Goal: Book appointment/travel/reservation

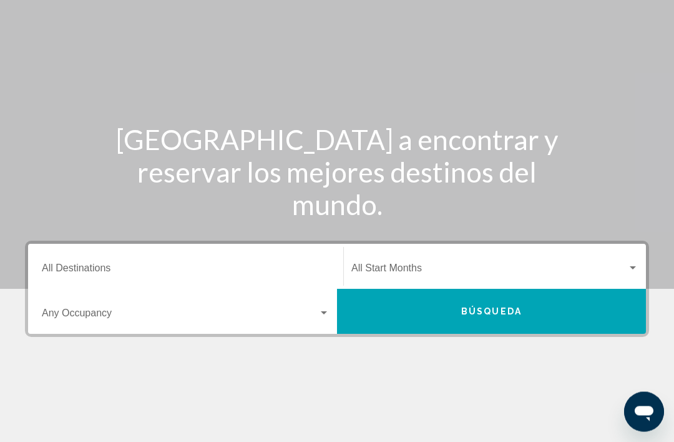
scroll to position [87, 0]
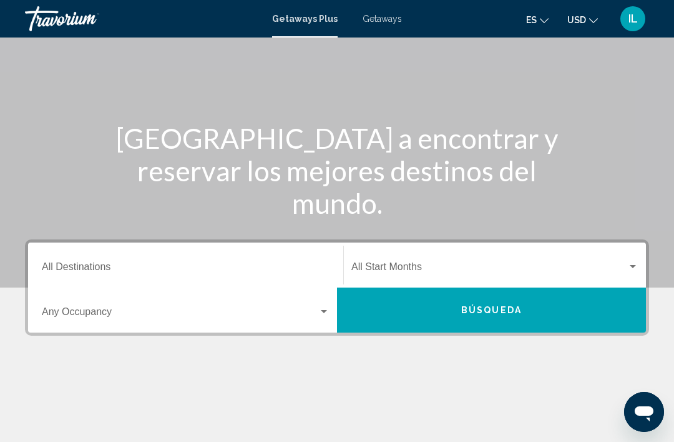
click at [76, 275] on input "Destination All Destinations" at bounding box center [186, 269] width 288 height 11
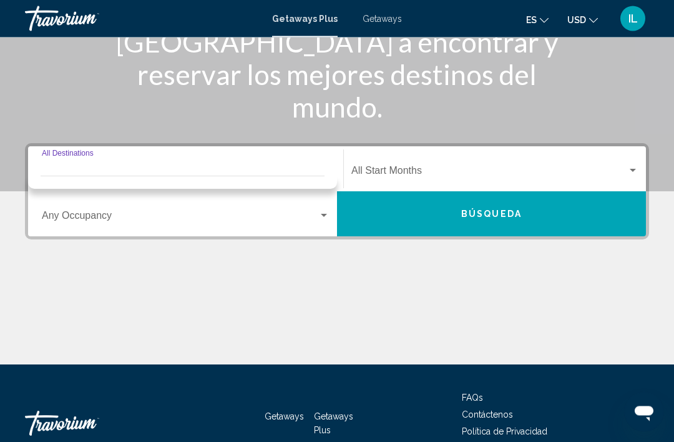
scroll to position [219, 0]
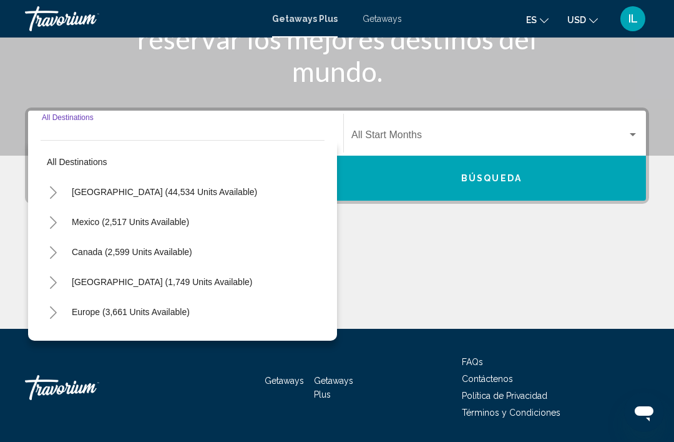
click at [403, 282] on div "Main content" at bounding box center [337, 282] width 625 height 94
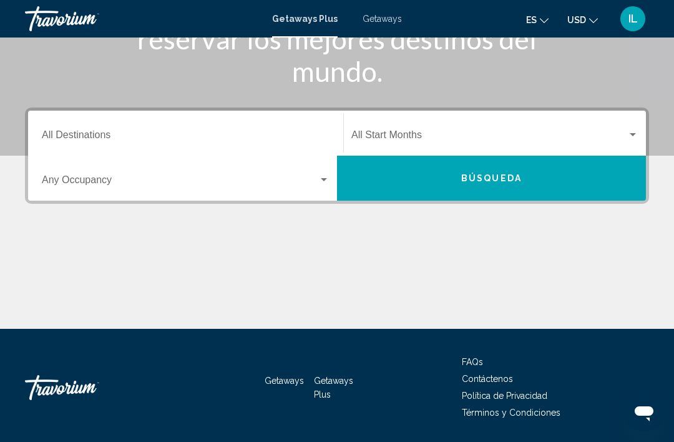
click at [314, 186] on span "Search widget" at bounding box center [180, 182] width 277 height 11
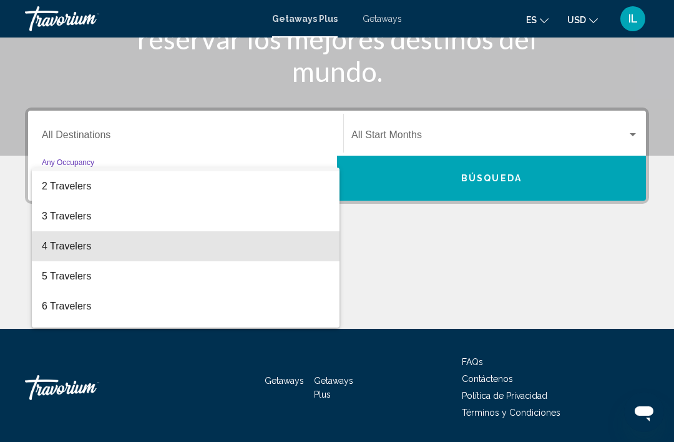
scroll to position [46, 0]
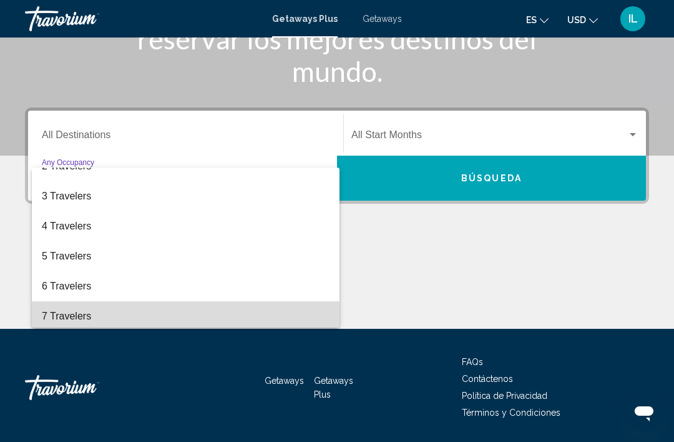
click at [84, 323] on span "7 Travelers" at bounding box center [186, 316] width 288 height 30
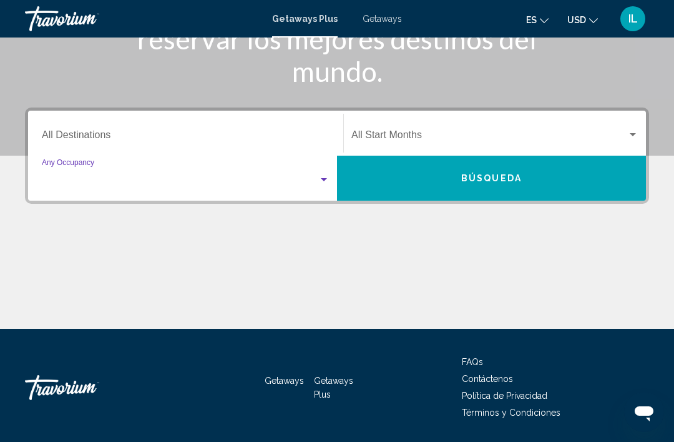
scroll to position [50, 0]
click at [553, 185] on button "Búsqueda" at bounding box center [491, 178] width 309 height 45
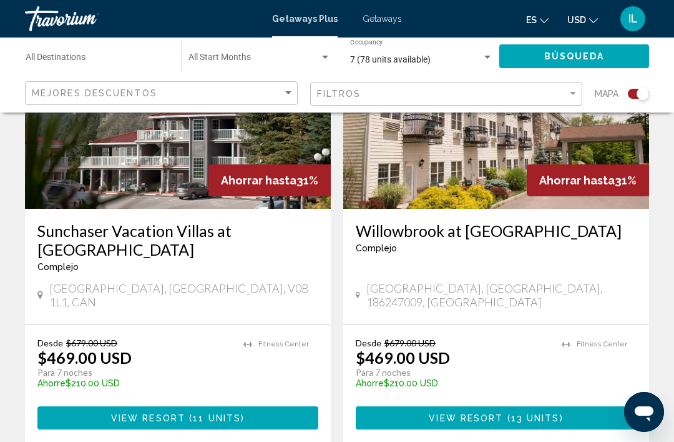
scroll to position [2856, 0]
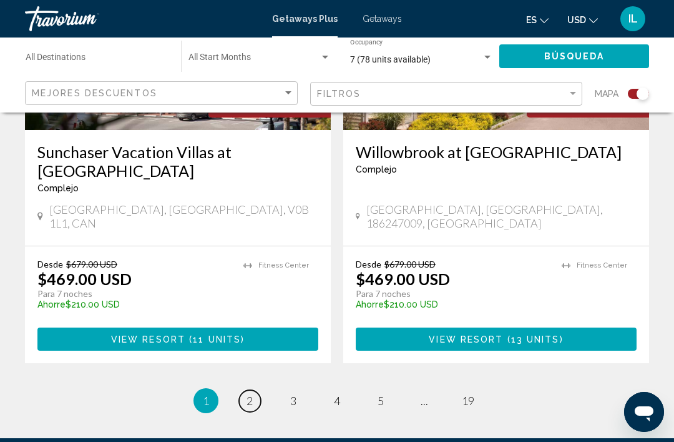
click at [255, 390] on link "page 2" at bounding box center [250, 401] width 22 height 22
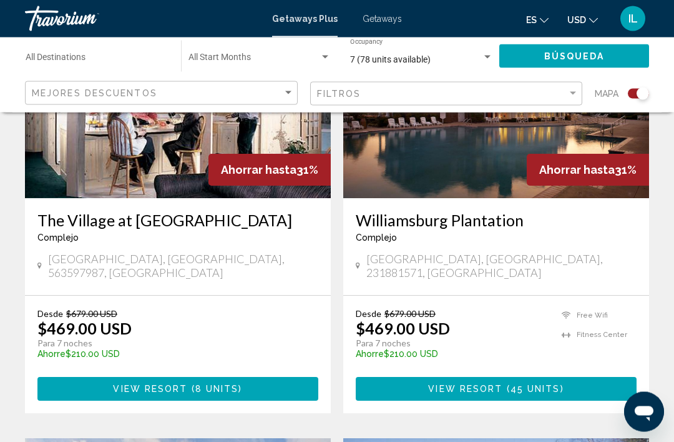
scroll to position [997, 0]
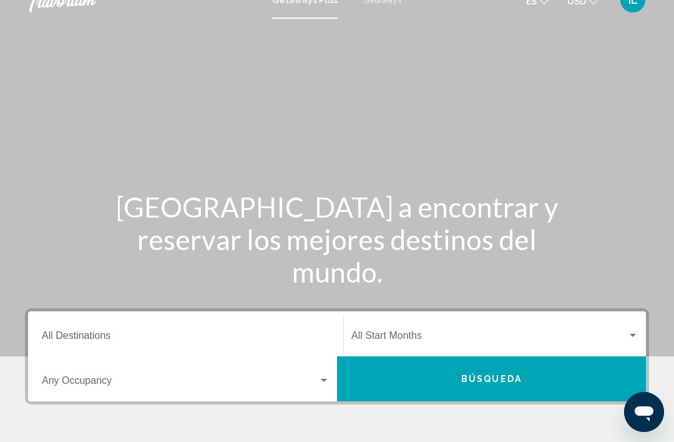
click at [86, 335] on input "Destination All Destinations" at bounding box center [186, 337] width 288 height 11
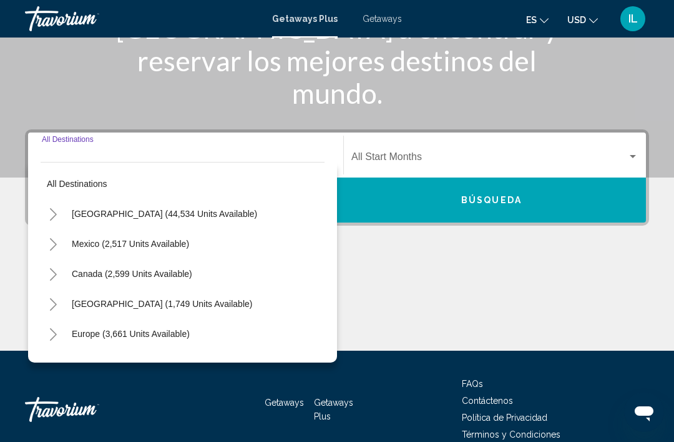
scroll to position [219, 0]
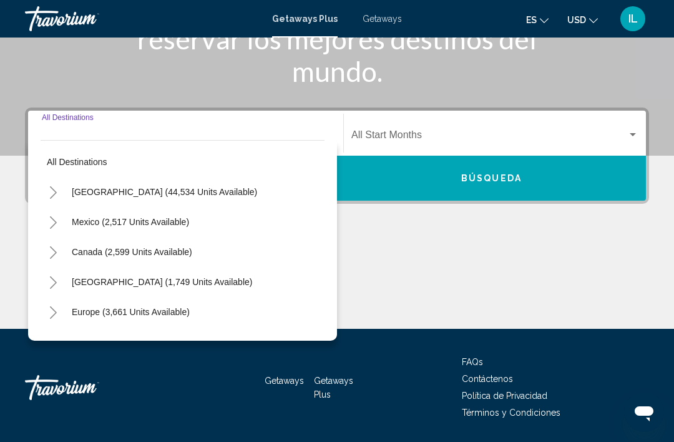
click at [167, 198] on button "[GEOGRAPHIC_DATA] (44,534 units available)" at bounding box center [165, 191] width 198 height 29
type input "**********"
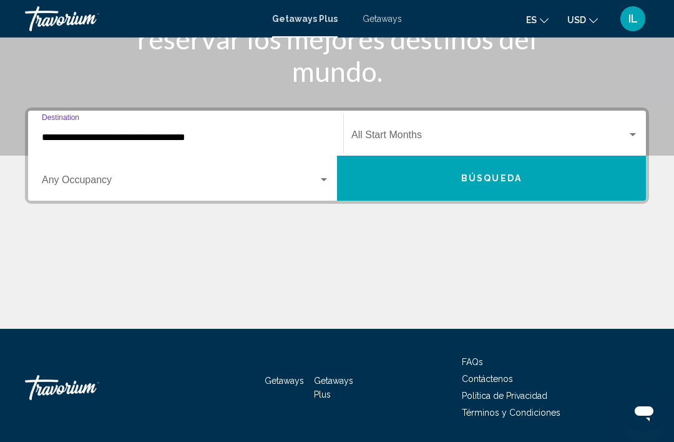
click at [326, 184] on div "Search widget" at bounding box center [324, 180] width 11 height 10
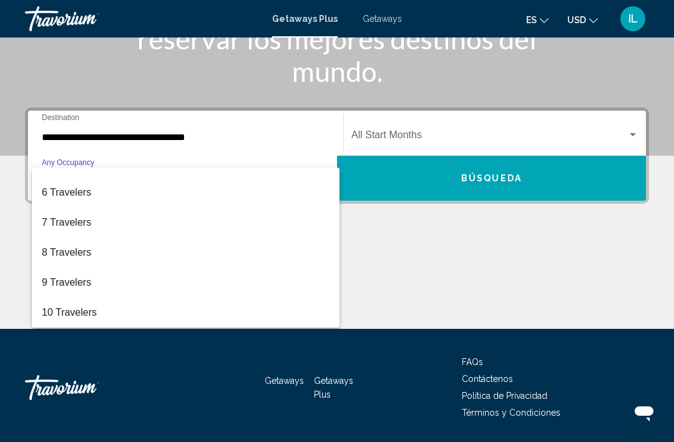
scroll to position [140, 0]
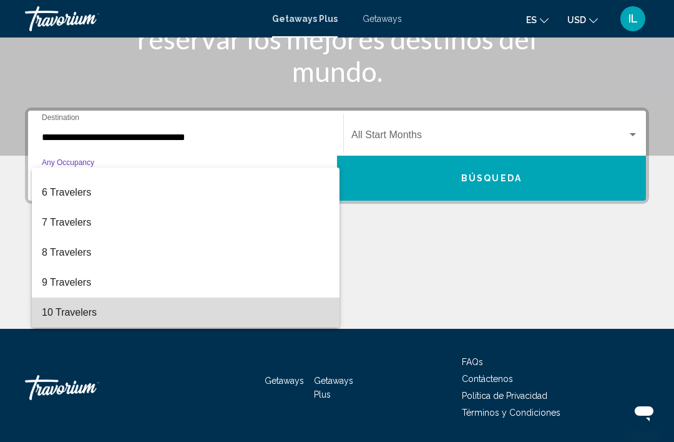
click at [86, 315] on span "10 Travelers" at bounding box center [186, 312] width 288 height 30
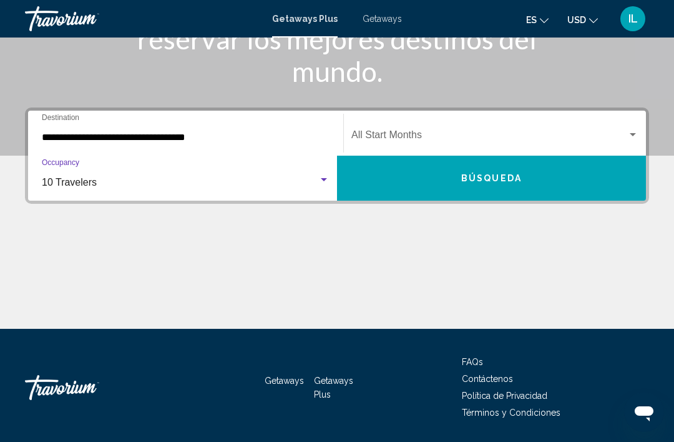
click at [630, 137] on div "Search widget" at bounding box center [633, 135] width 11 height 10
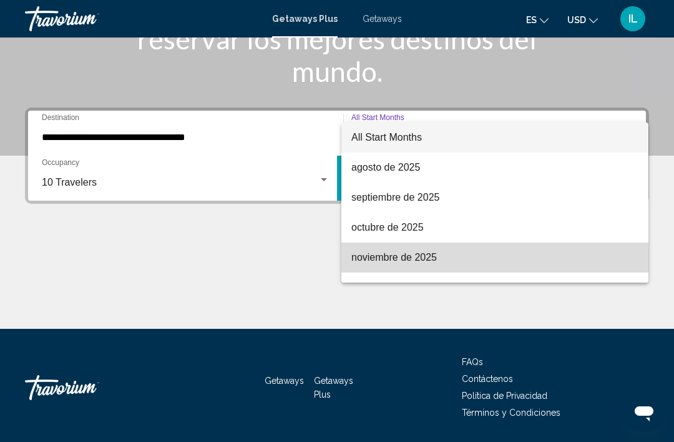
click at [432, 257] on span "noviembre de 2025" at bounding box center [495, 257] width 287 height 30
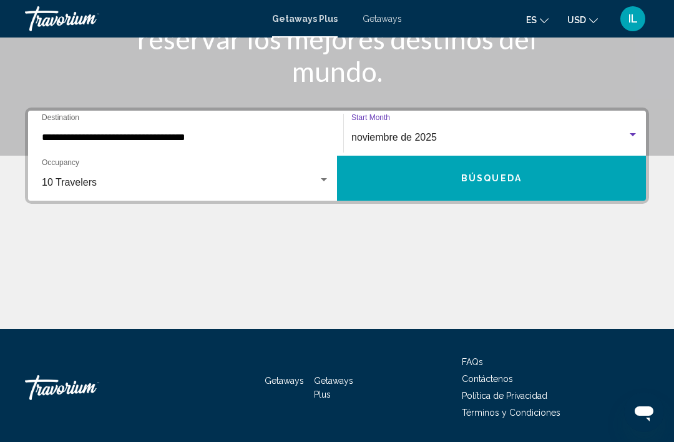
click at [520, 182] on span "Búsqueda" at bounding box center [492, 179] width 61 height 10
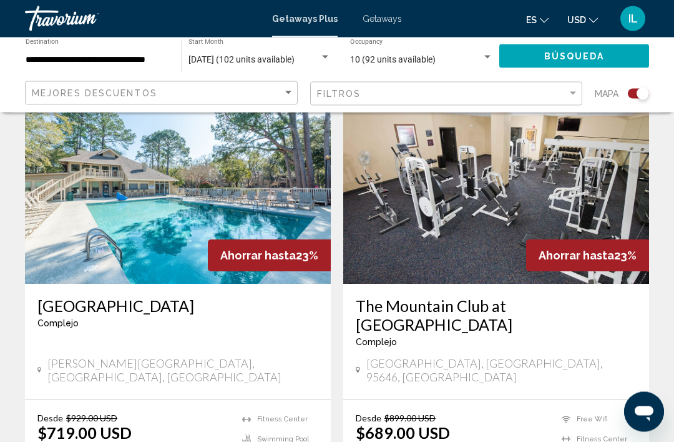
scroll to position [1351, 0]
click at [326, 64] on div "[DATE] (102 units available)" at bounding box center [260, 60] width 142 height 10
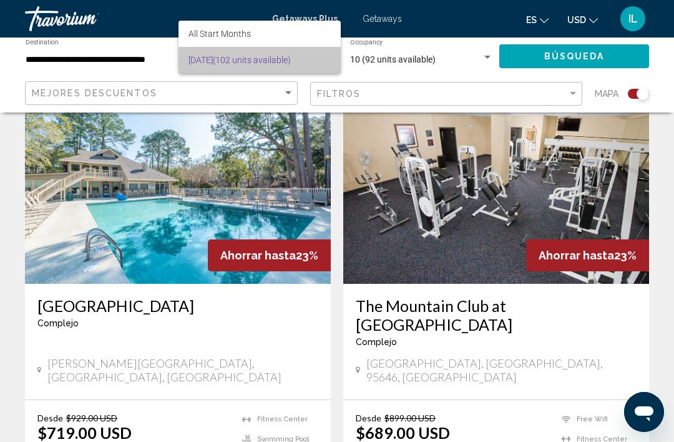
click at [291, 64] on span "[DATE] (102 units available)" at bounding box center [260, 60] width 142 height 26
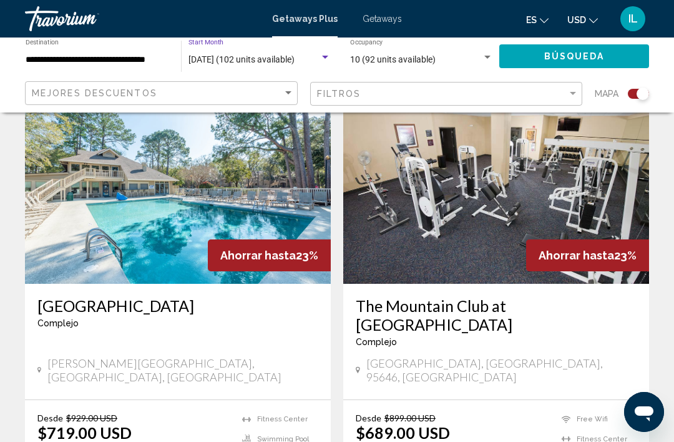
click at [475, 63] on div "10 (92 units available)" at bounding box center [416, 60] width 132 height 10
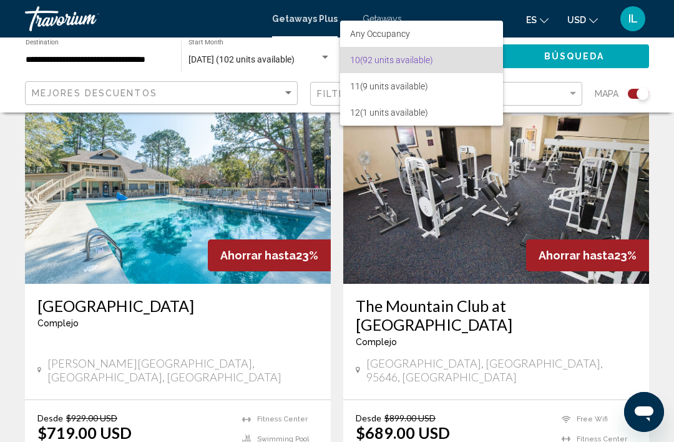
click at [601, 62] on div at bounding box center [337, 221] width 674 height 442
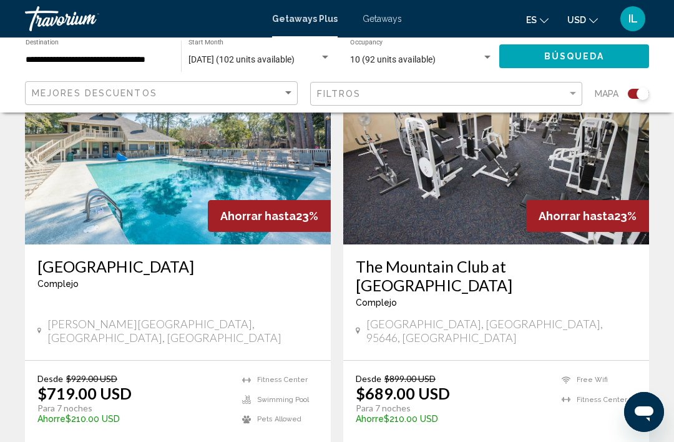
scroll to position [1430, 0]
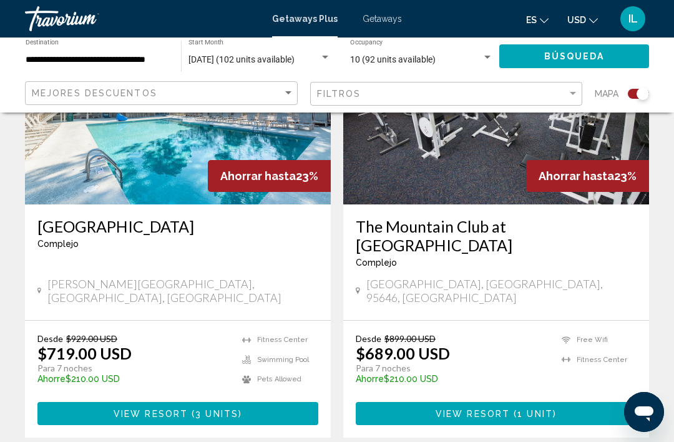
click at [226, 408] on span "3 units" at bounding box center [216, 413] width 43 height 10
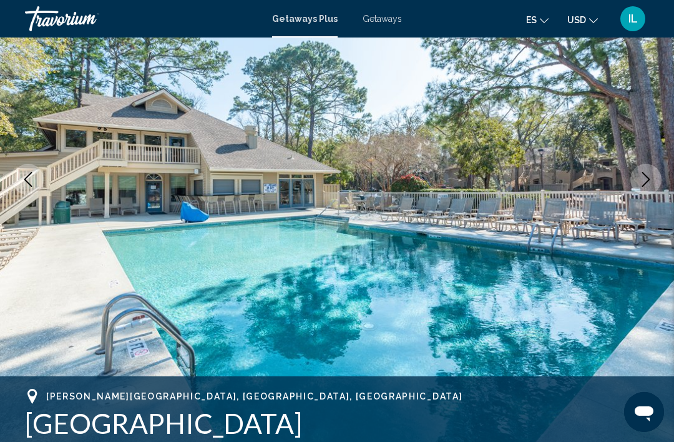
scroll to position [154, 0]
click at [641, 183] on icon "Next image" at bounding box center [646, 179] width 15 height 15
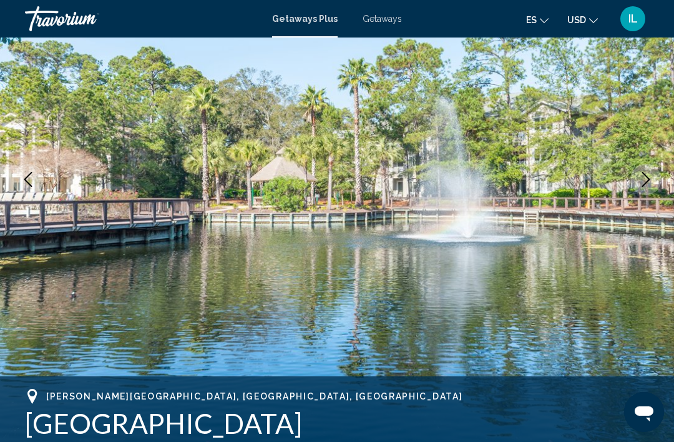
click at [646, 191] on button "Next image" at bounding box center [646, 179] width 31 height 31
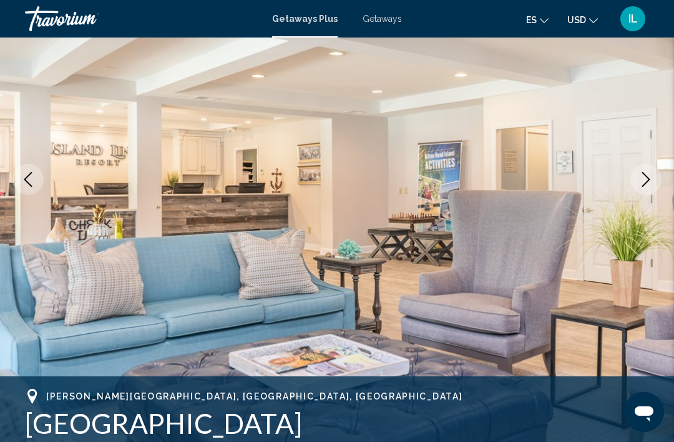
click at [643, 187] on button "Next image" at bounding box center [646, 179] width 31 height 31
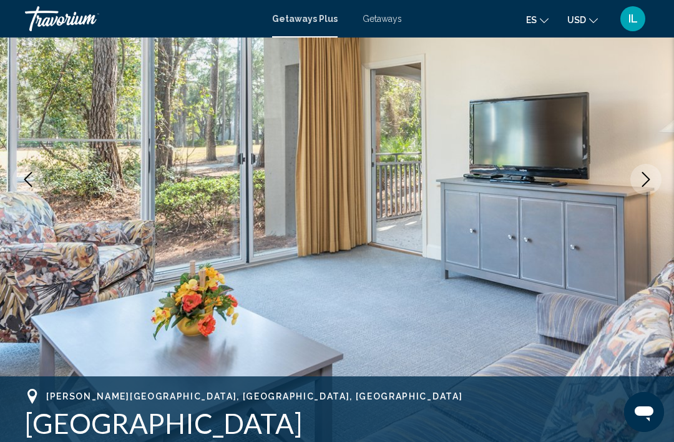
click at [640, 189] on button "Next image" at bounding box center [646, 179] width 31 height 31
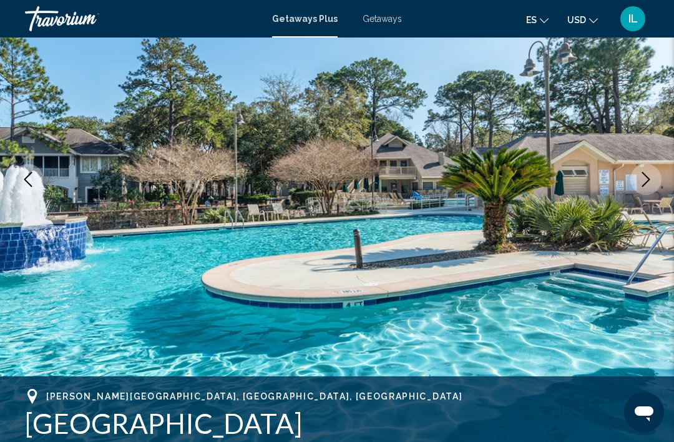
click at [644, 182] on icon "Next image" at bounding box center [646, 179] width 15 height 15
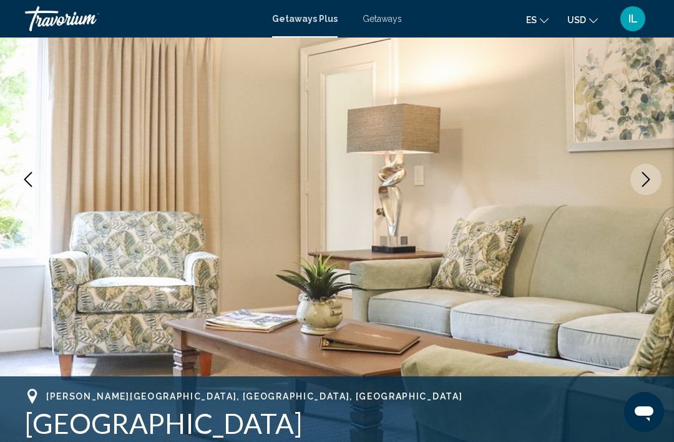
click at [646, 175] on icon "Next image" at bounding box center [646, 179] width 15 height 15
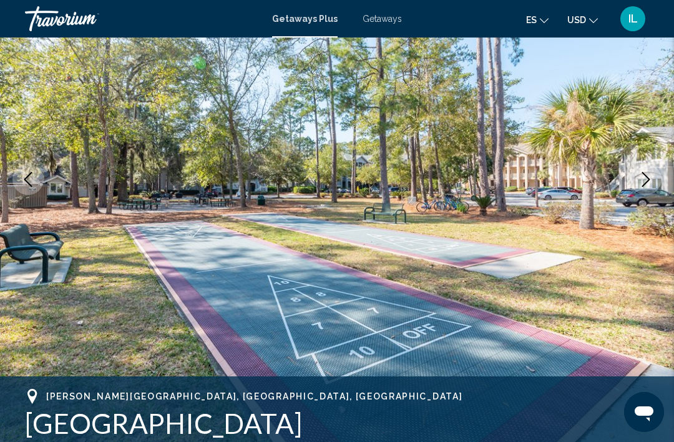
click at [645, 182] on icon "Next image" at bounding box center [646, 179] width 15 height 15
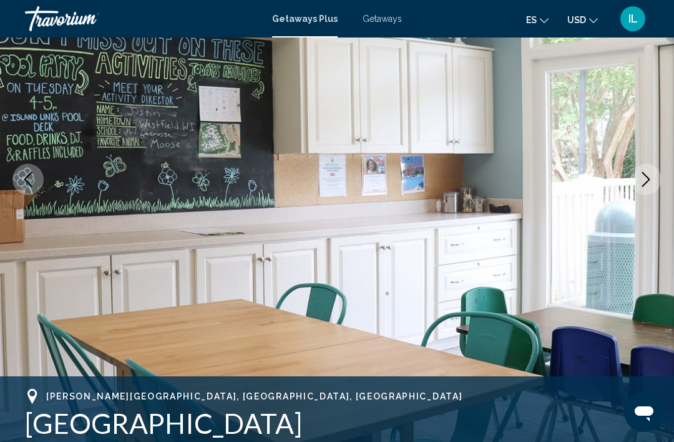
click at [639, 181] on icon "Next image" at bounding box center [646, 179] width 15 height 15
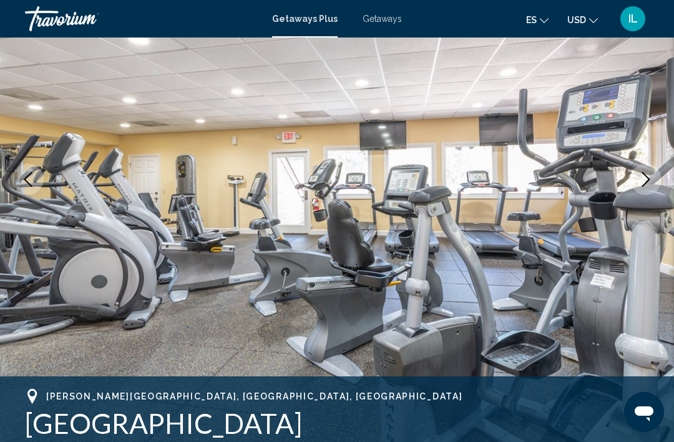
click at [660, 177] on button "Next image" at bounding box center [646, 179] width 31 height 31
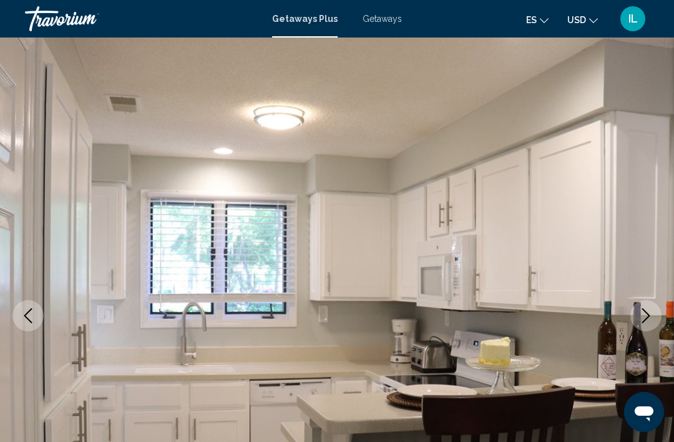
scroll to position [0, 0]
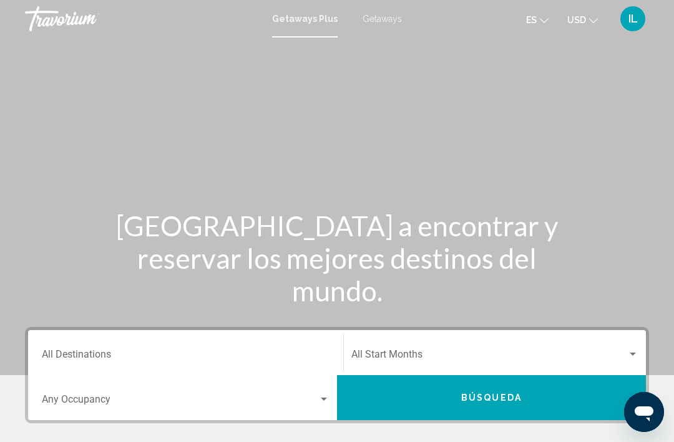
click at [106, 351] on input "Destination All Destinations" at bounding box center [186, 356] width 288 height 11
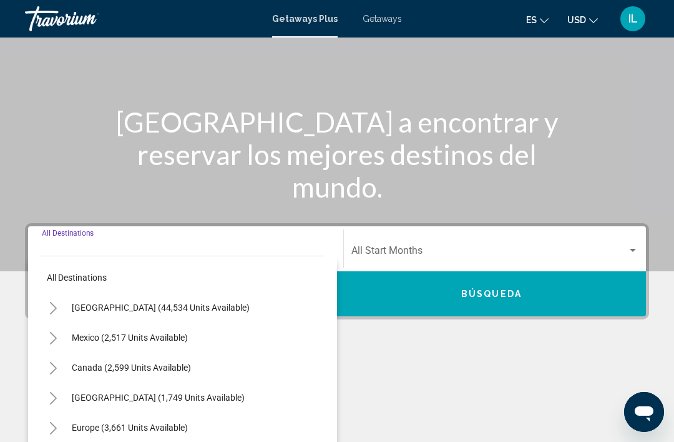
scroll to position [259, 0]
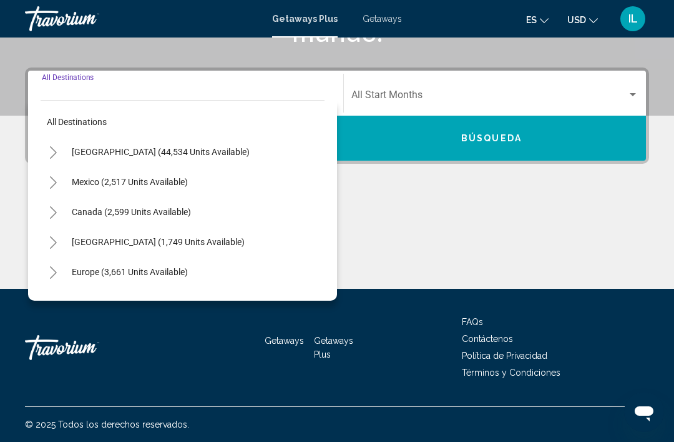
click at [172, 155] on span "[GEOGRAPHIC_DATA] (44,534 units available)" at bounding box center [161, 152] width 178 height 10
type input "**********"
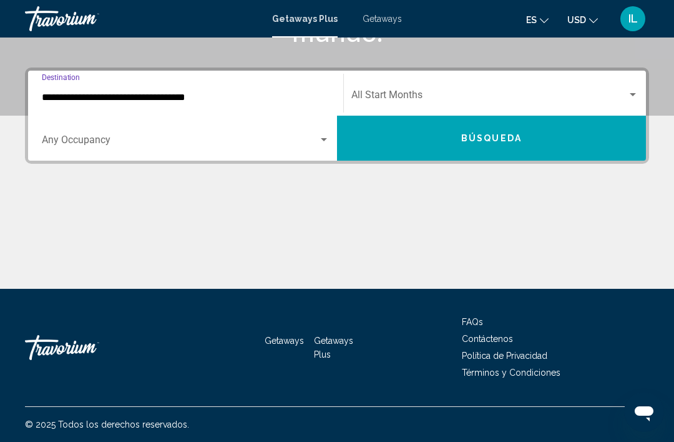
click at [326, 147] on div "Search widget" at bounding box center [186, 142] width 288 height 11
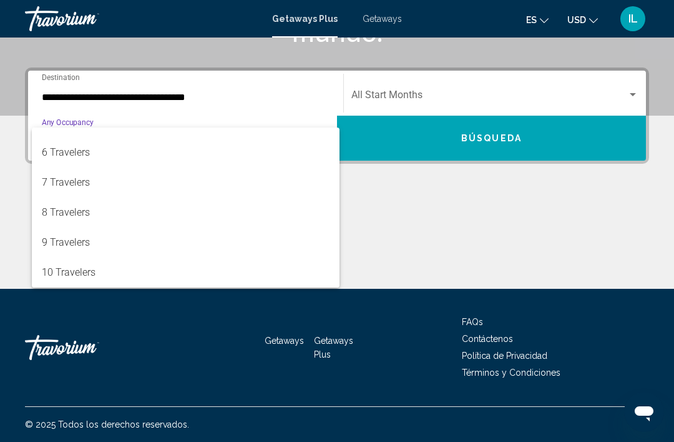
scroll to position [140, 0]
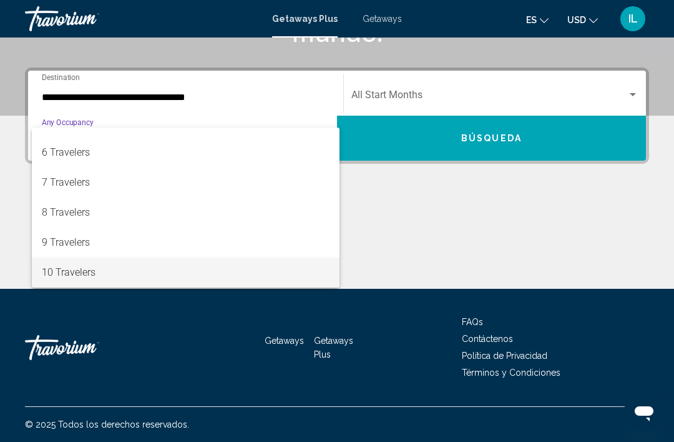
click at [76, 272] on span "10 Travelers" at bounding box center [186, 272] width 288 height 30
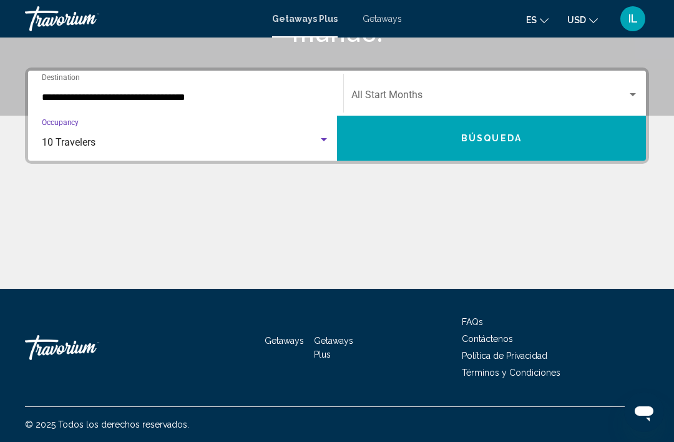
click at [625, 98] on span "Search widget" at bounding box center [490, 97] width 276 height 11
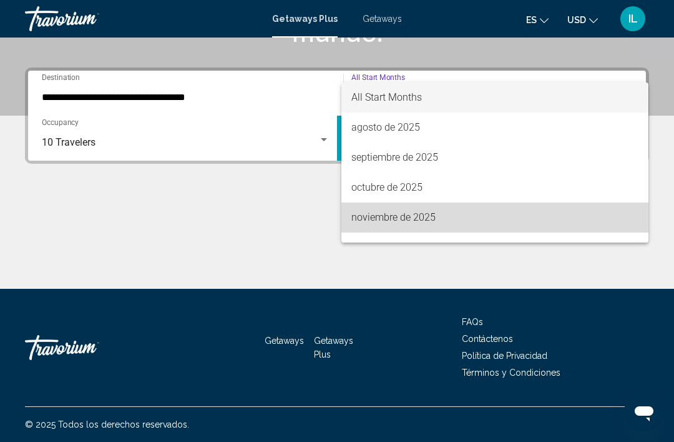
click at [434, 218] on span "noviembre de 2025" at bounding box center [495, 217] width 287 height 30
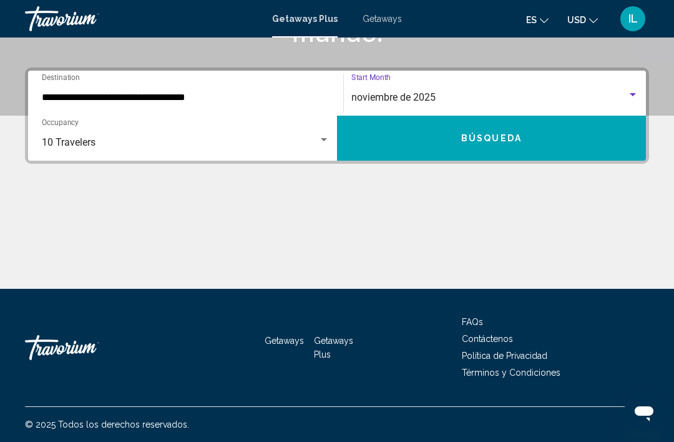
click at [546, 144] on button "Búsqueda" at bounding box center [491, 138] width 309 height 45
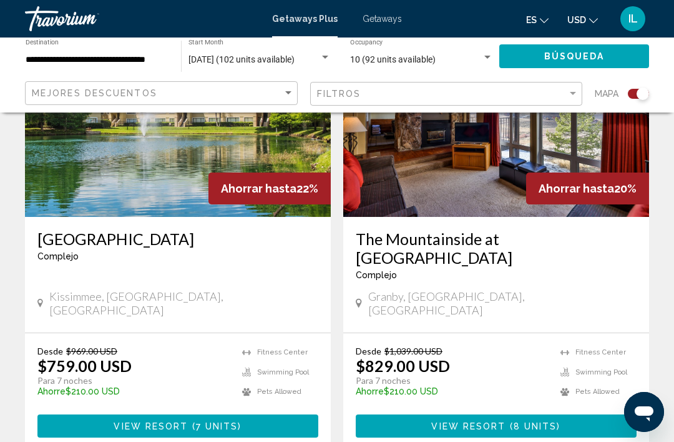
scroll to position [2789, 0]
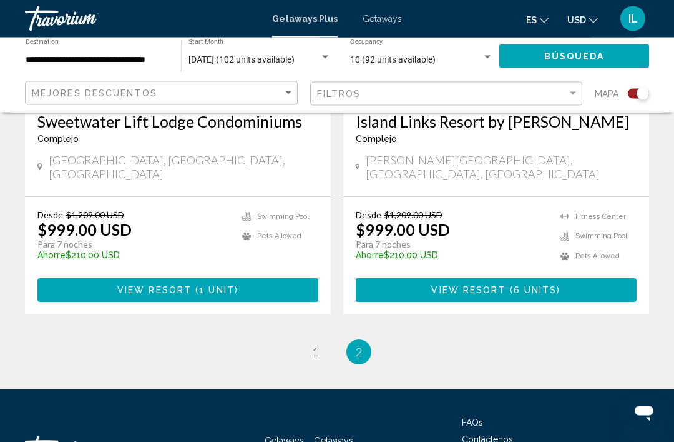
scroll to position [1133, 0]
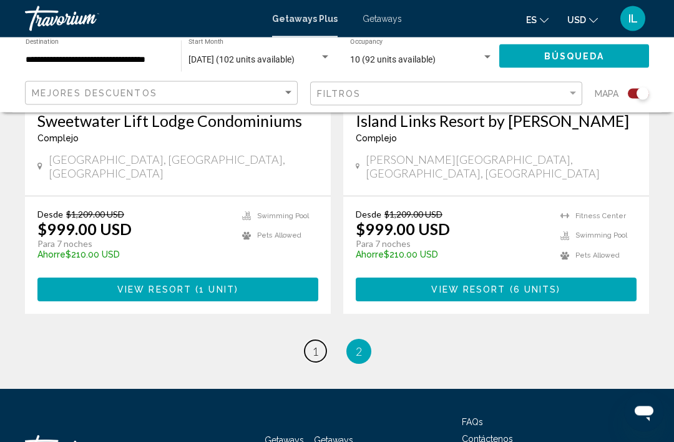
click at [320, 340] on link "page 1" at bounding box center [316, 351] width 22 height 22
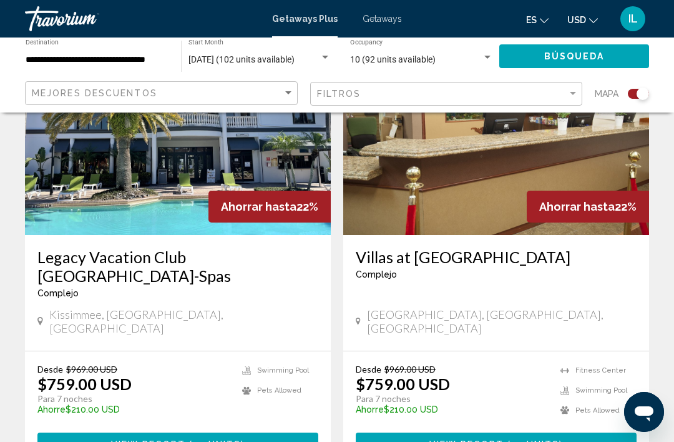
scroll to position [1857, 0]
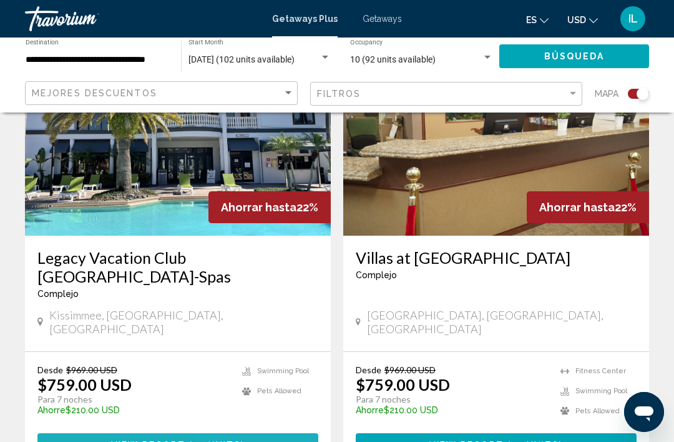
click at [236, 440] on span "17 units" at bounding box center [217, 445] width 48 height 10
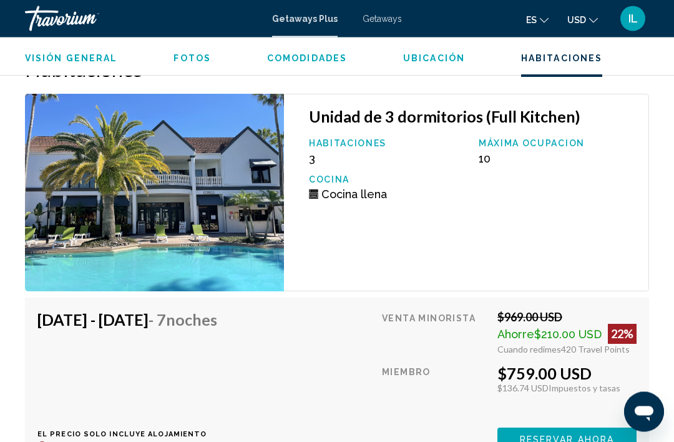
scroll to position [2795, 0]
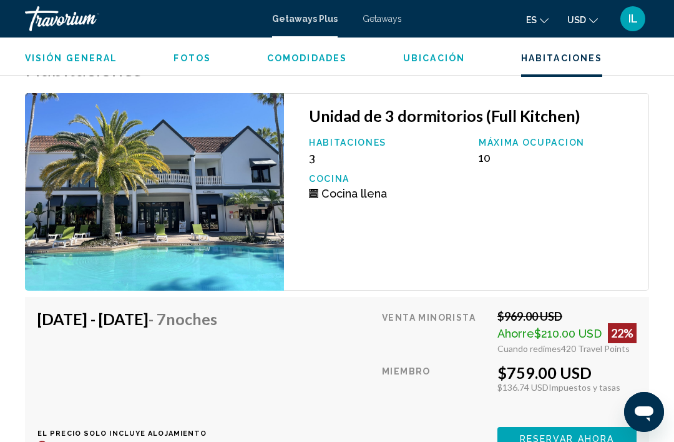
click at [187, 315] on h4 "[DATE] - [DATE] - 7 noches" at bounding box center [127, 318] width 180 height 19
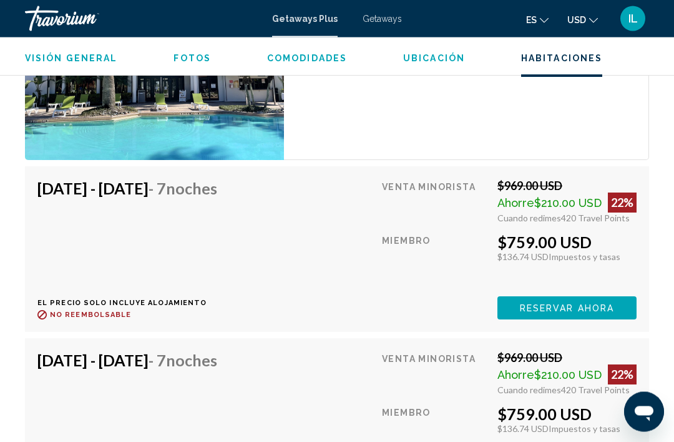
scroll to position [2892, 0]
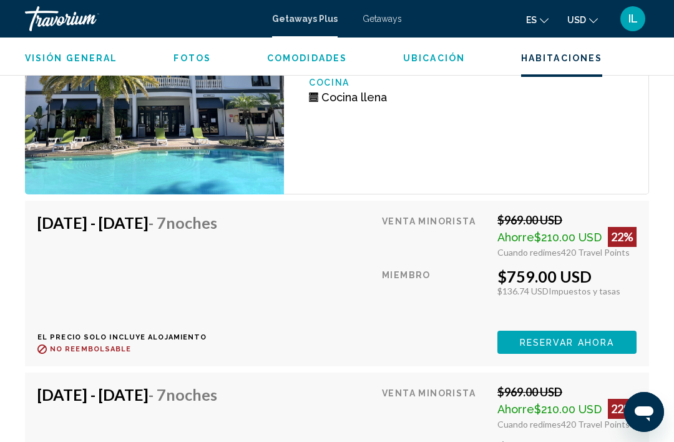
click at [606, 337] on span "Reservar ahora" at bounding box center [567, 342] width 94 height 10
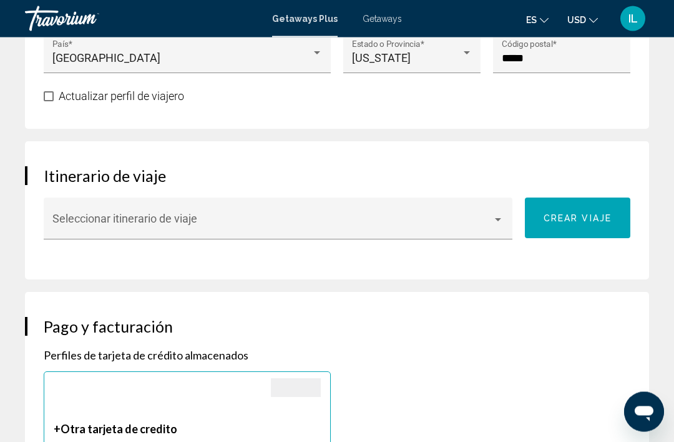
scroll to position [937, 0]
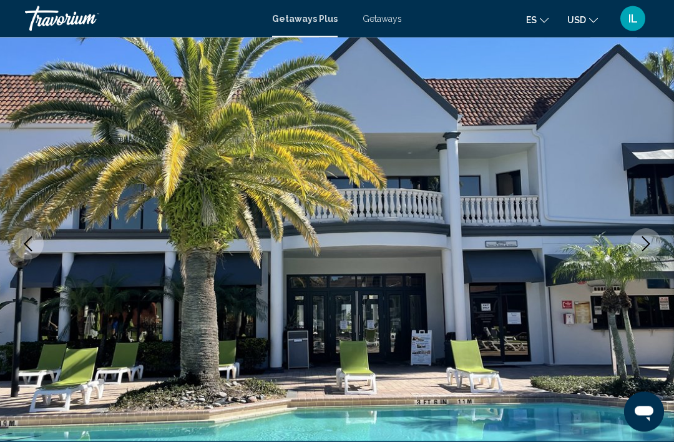
scroll to position [63, 0]
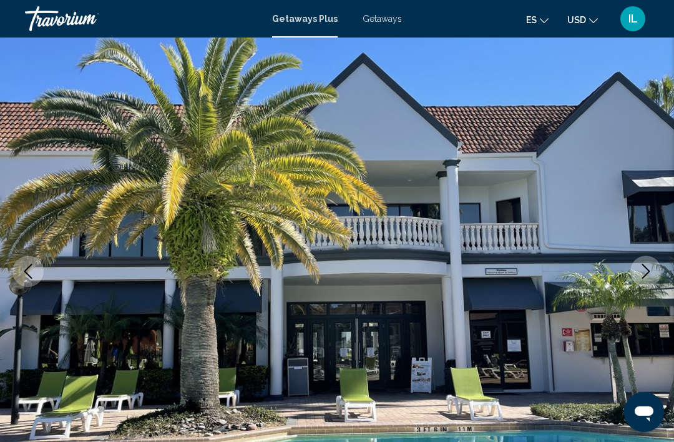
scroll to position [40, 0]
